Goal: Check status: Check status

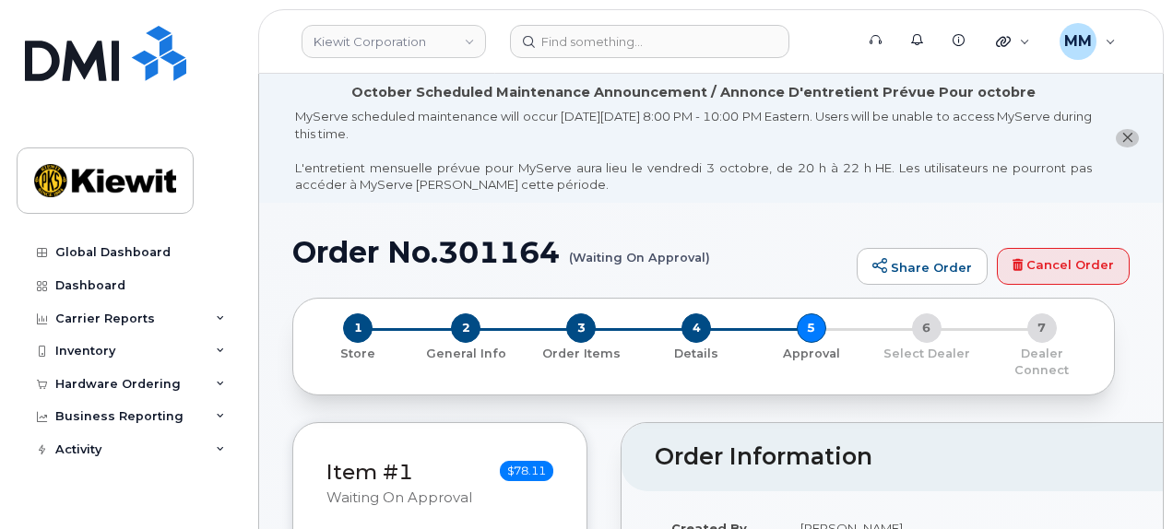
scroll to position [92, 0]
click at [88, 381] on div "Hardware Ordering" at bounding box center [117, 384] width 125 height 15
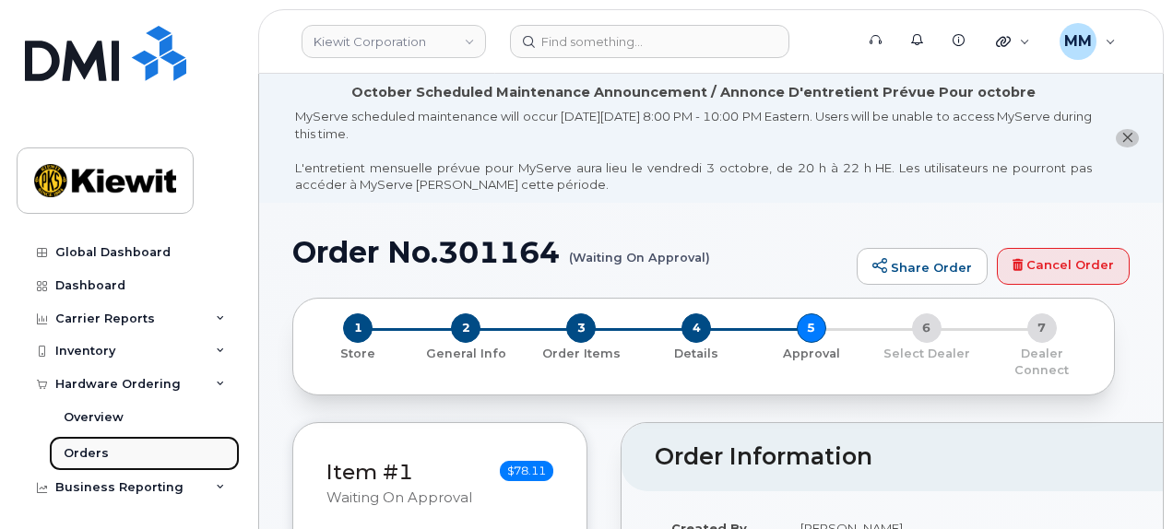
click at [94, 446] on div "Orders" at bounding box center [86, 453] width 45 height 17
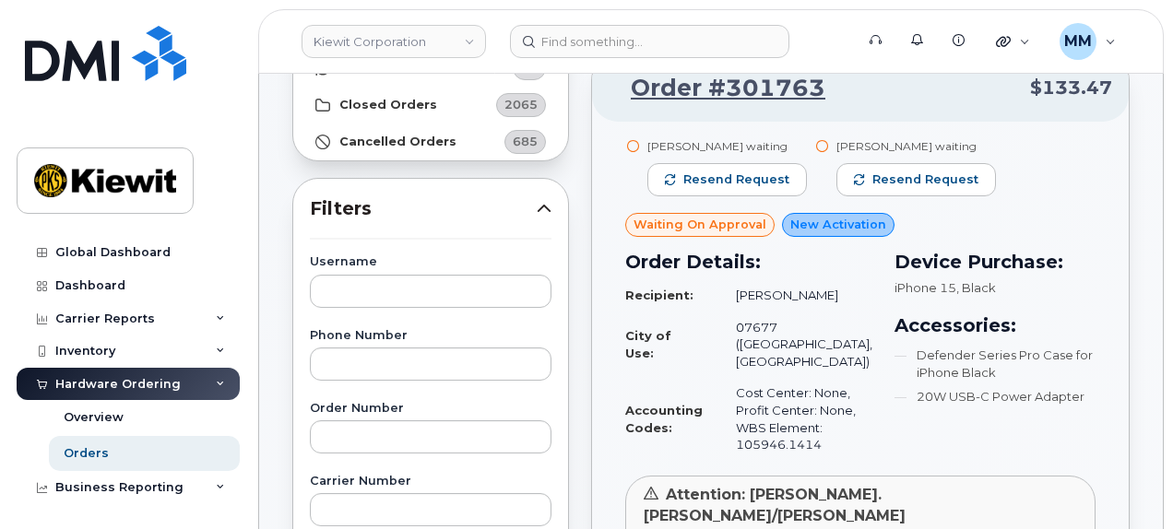
scroll to position [277, 0]
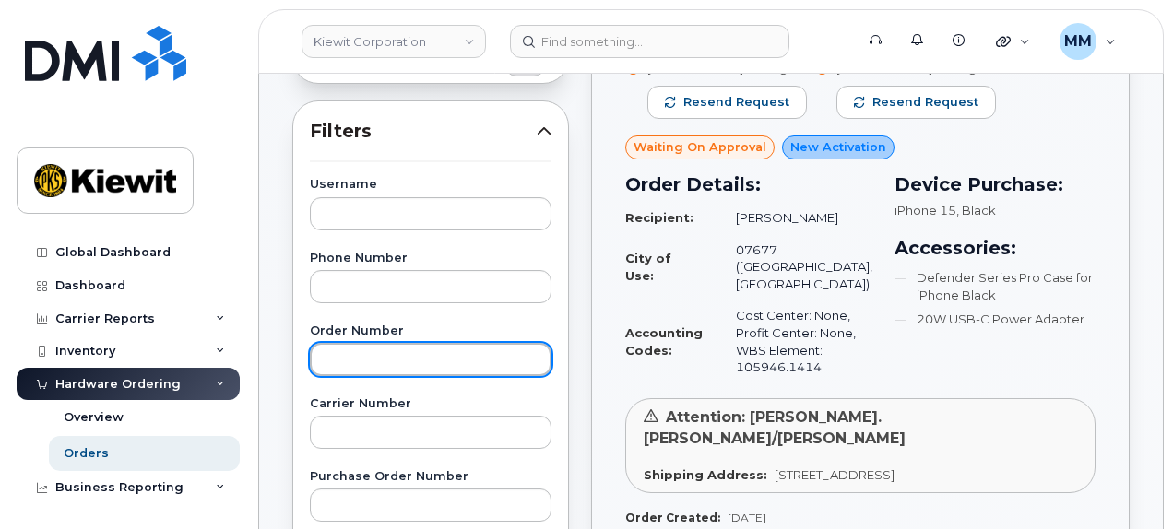
click at [462, 360] on input "text" at bounding box center [431, 359] width 242 height 33
paste input "301164"
type input "301164"
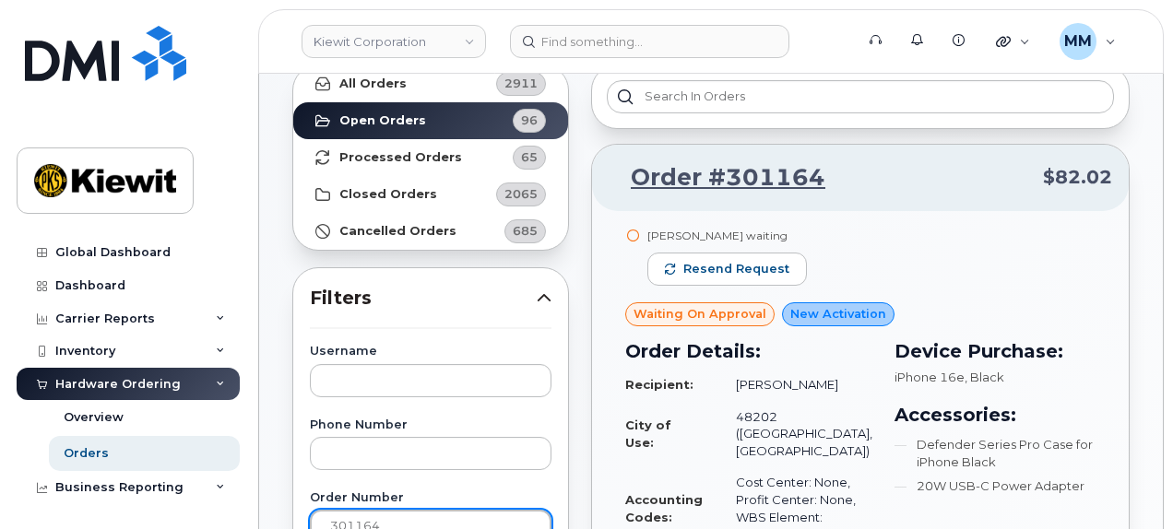
scroll to position [92, 0]
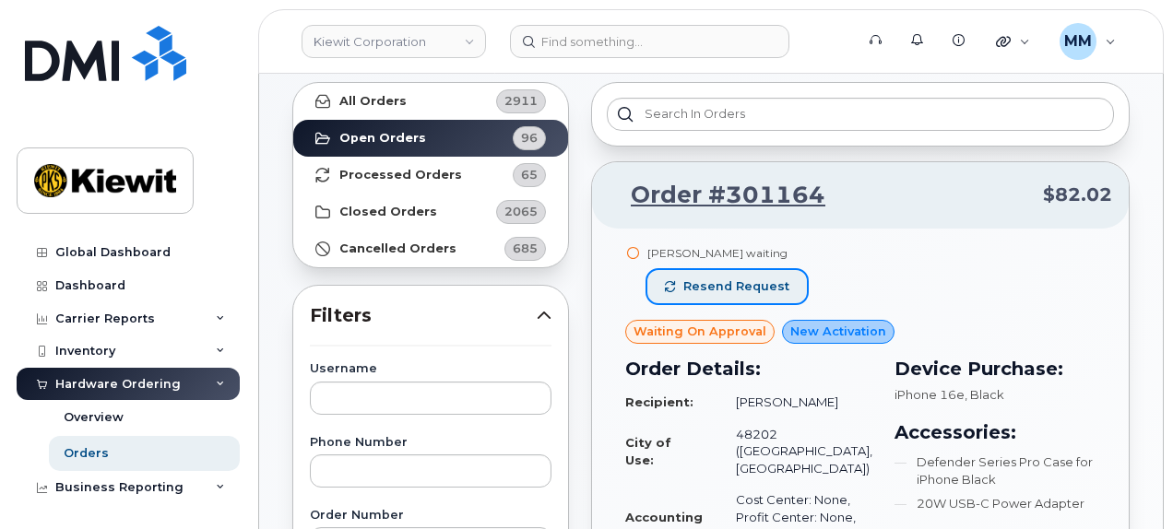
click at [752, 283] on span "Resend request" at bounding box center [736, 286] width 106 height 17
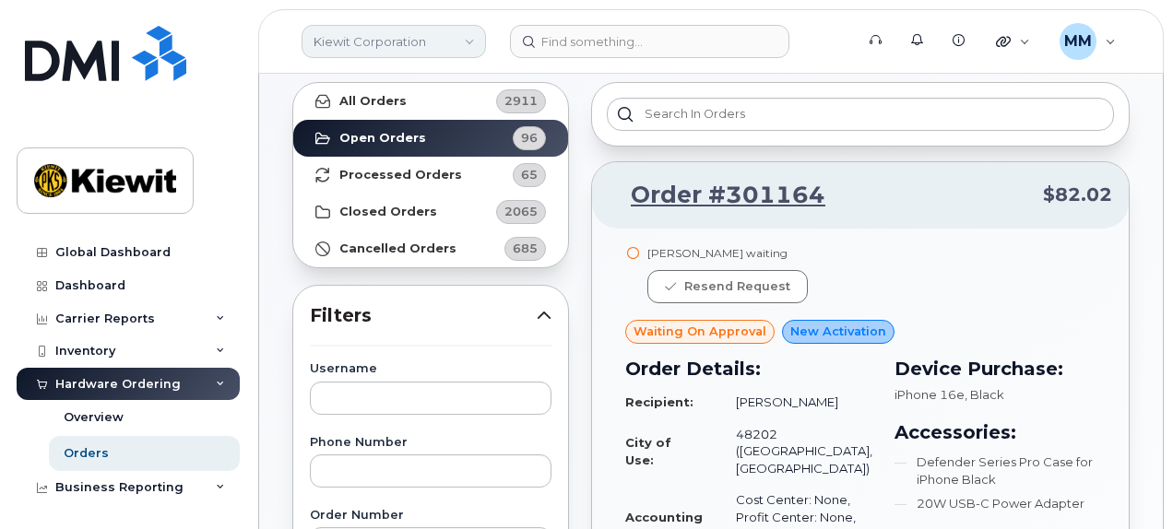
click at [462, 41] on link "Kiewit Corporation" at bounding box center [393, 41] width 184 height 33
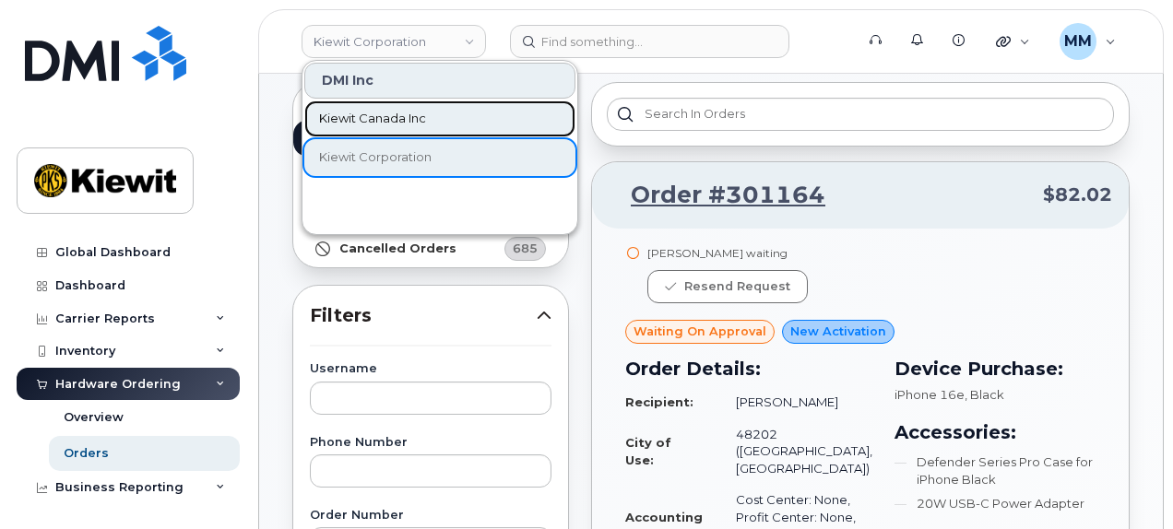
click at [401, 116] on span "Kiewit Canada Inc" at bounding box center [372, 119] width 107 height 18
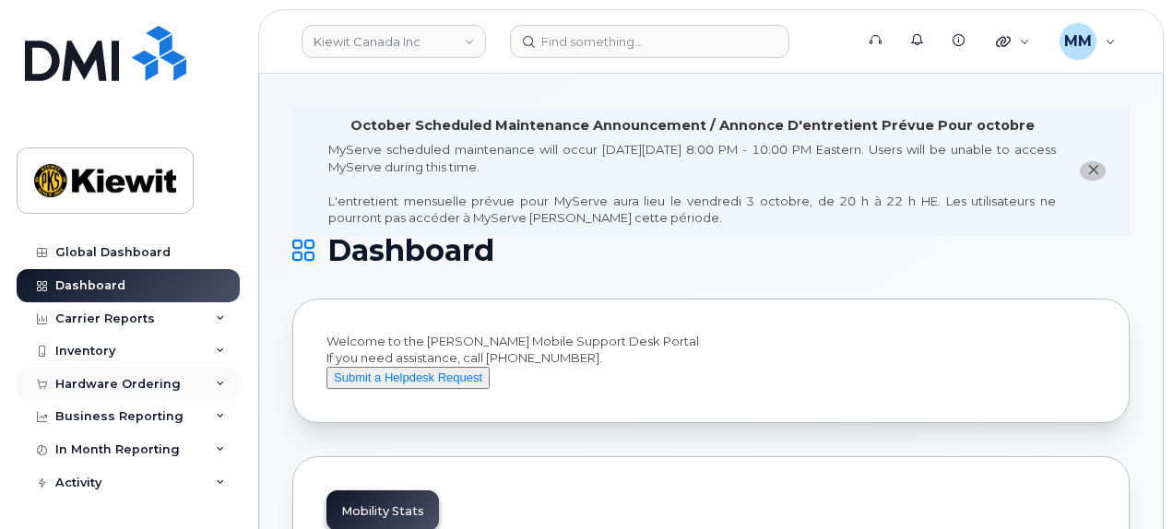
drag, startPoint x: 105, startPoint y: 383, endPoint x: 103, endPoint y: 394, distance: 11.2
click at [105, 383] on div "Hardware Ordering" at bounding box center [117, 384] width 125 height 15
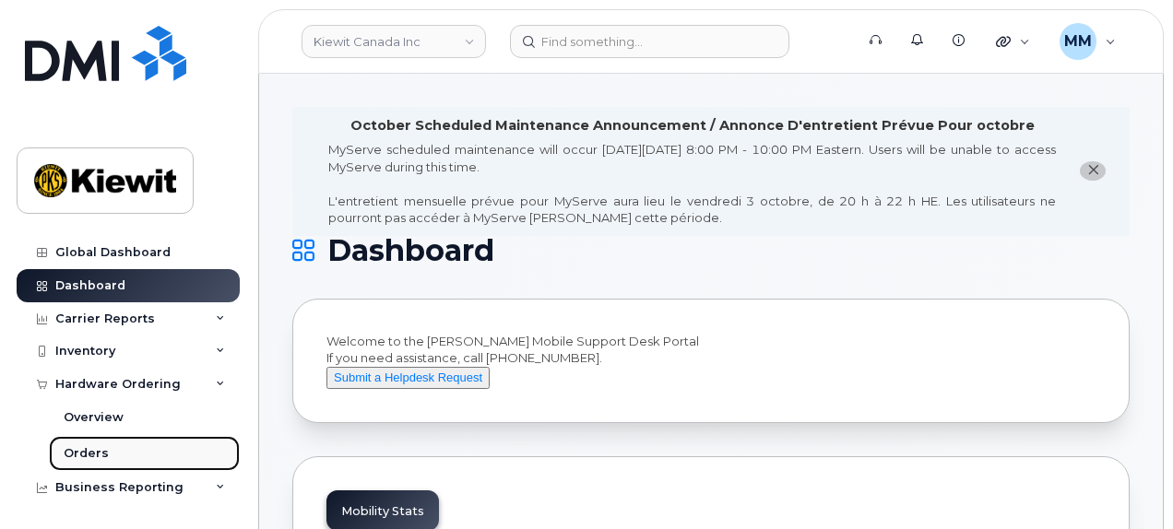
click at [111, 452] on link "Orders" at bounding box center [144, 453] width 191 height 35
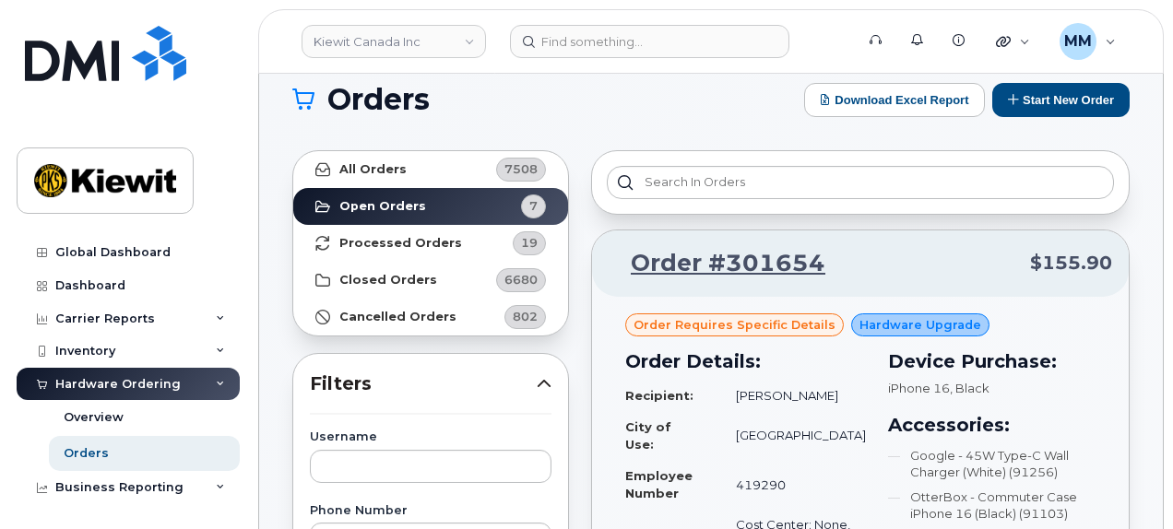
scroll to position [184, 0]
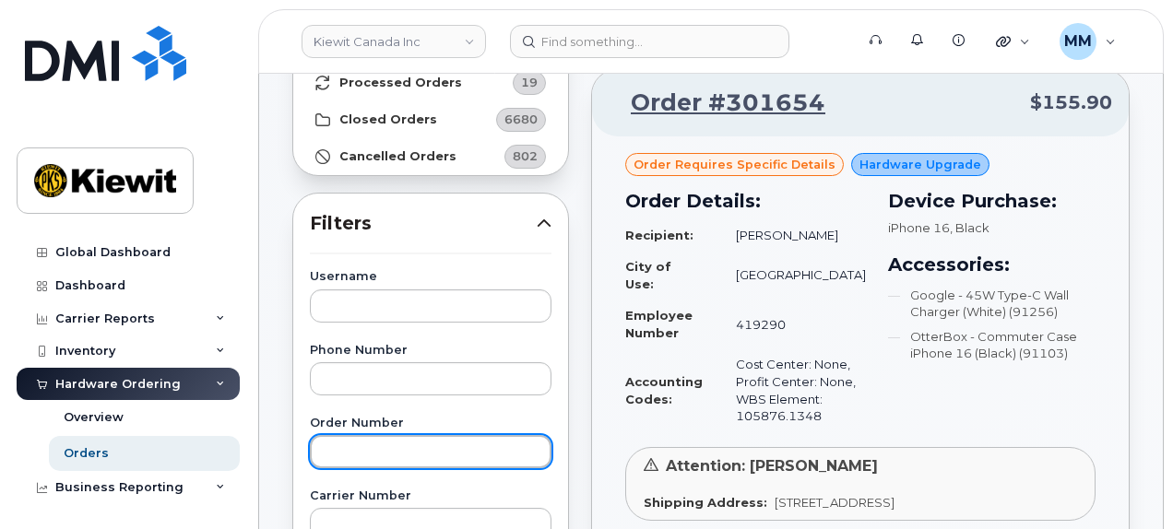
click at [407, 454] on input "text" at bounding box center [431, 451] width 242 height 33
paste input "301262"
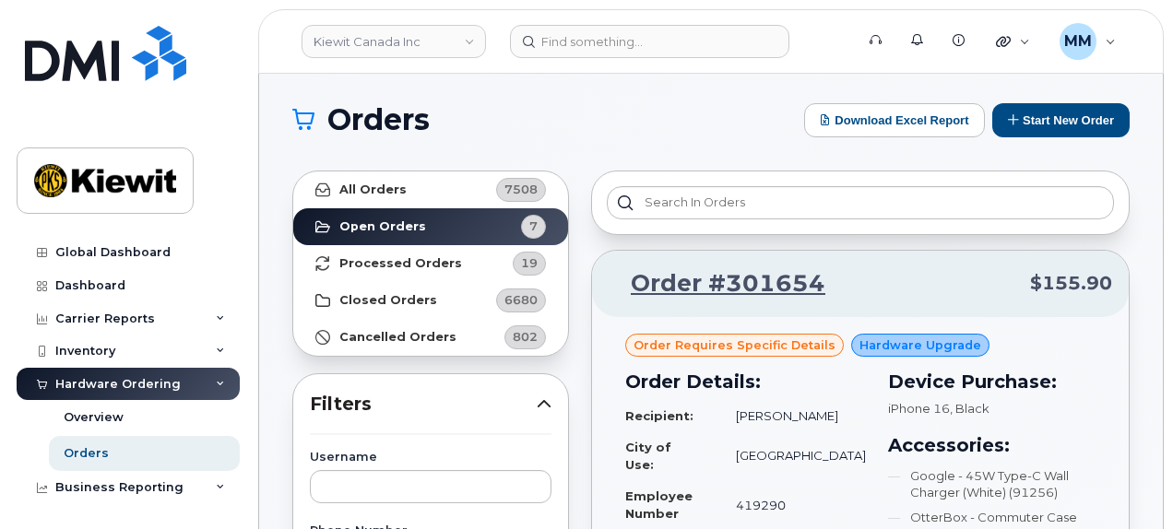
scroll to position [0, 0]
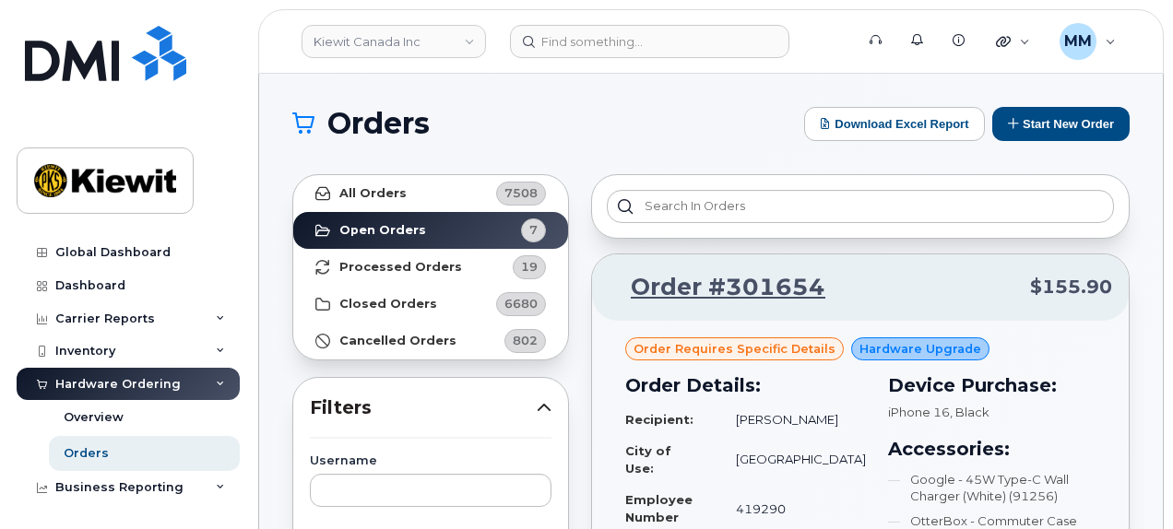
type input "301262"
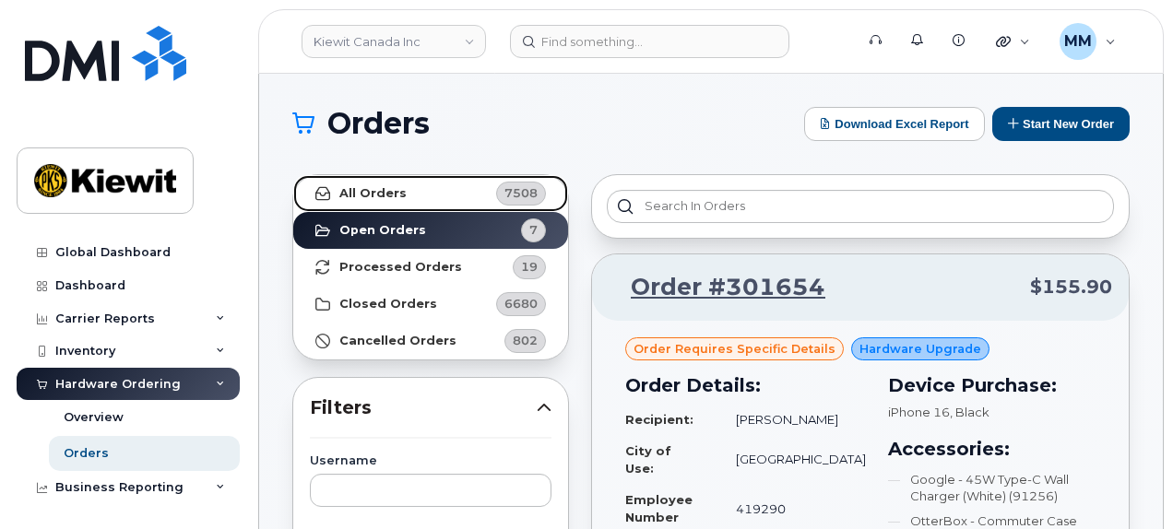
click at [395, 204] on link "All Orders 7508" at bounding box center [430, 193] width 275 height 37
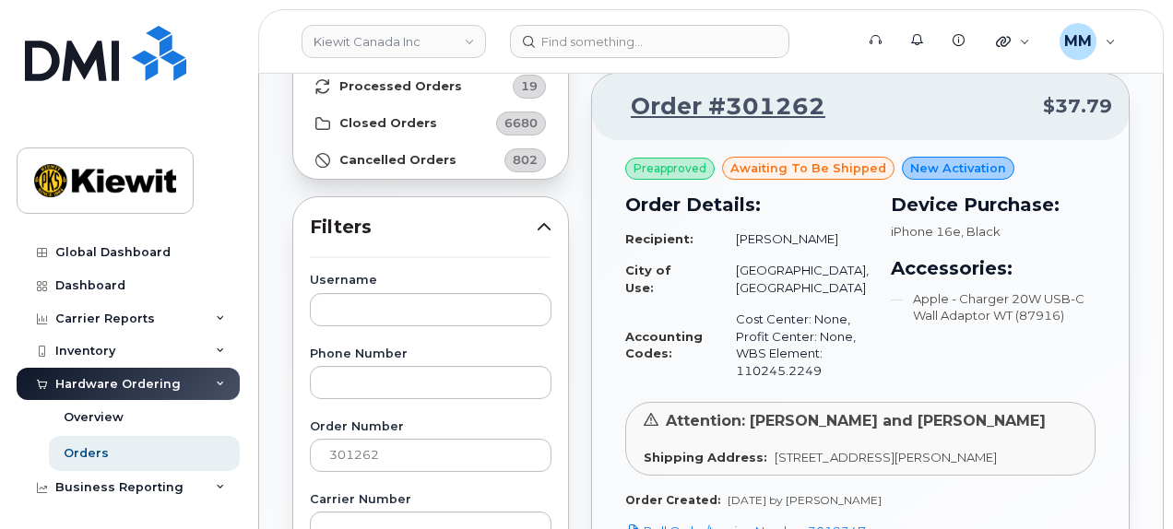
scroll to position [184, 0]
